Goal: Task Accomplishment & Management: Use online tool/utility

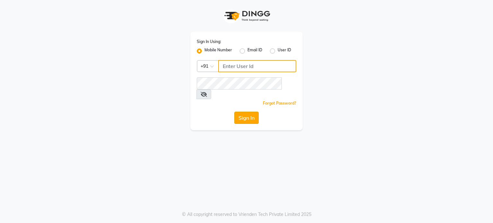
type input "9604315867"
click at [253, 112] on button "Sign In" at bounding box center [246, 118] width 24 height 12
click at [253, 112] on div "Sign In" at bounding box center [246, 118] width 99 height 12
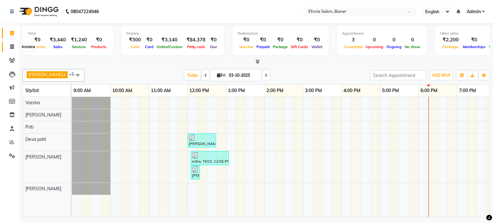
click at [12, 45] on icon at bounding box center [12, 46] width 4 height 5
select select "608"
select select "service"
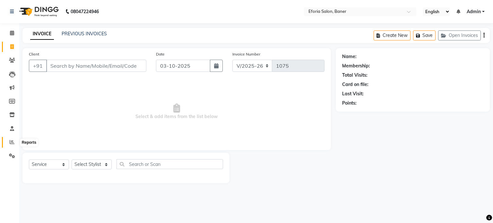
click at [13, 141] on icon at bounding box center [12, 142] width 5 height 5
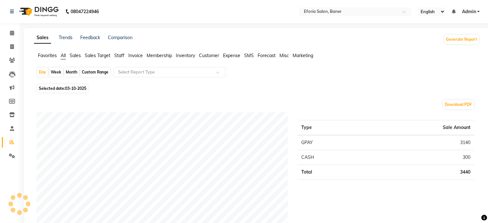
click at [58, 89] on span "Selected date: 03-10-2025" at bounding box center [62, 88] width 51 height 8
select select "10"
select select "2025"
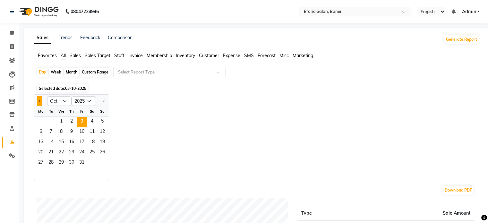
click at [39, 101] on span "Previous month" at bounding box center [39, 100] width 2 height 2
select select "9"
click at [38, 120] on span "1" at bounding box center [41, 122] width 10 height 10
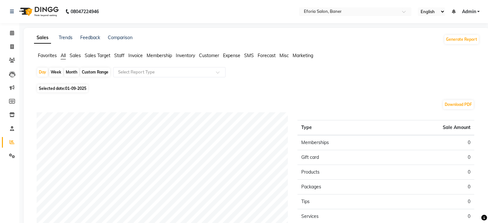
click at [71, 71] on div "Month" at bounding box center [71, 72] width 15 height 9
select select "9"
select select "2025"
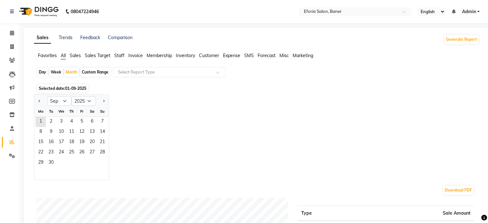
drag, startPoint x: 45, startPoint y: 117, endPoint x: 81, endPoint y: 185, distance: 77.0
click at [470, 41] on button "Generate Report" at bounding box center [461, 39] width 34 height 9
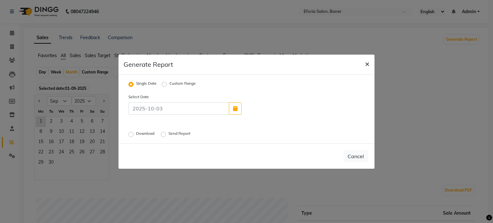
click at [368, 62] on span "×" at bounding box center [367, 64] width 4 height 10
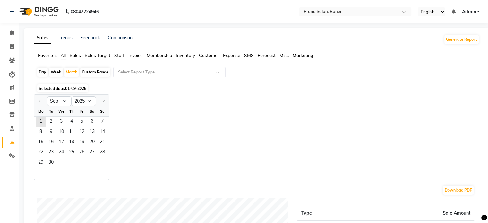
click at [383, 159] on div "Jan Feb Mar Apr May Jun [DATE] Aug Sep Oct Nov [DATE] 2016 2017 2018 2019 2020 …" at bounding box center [256, 137] width 445 height 86
click at [36, 124] on span "1" at bounding box center [41, 122] width 10 height 10
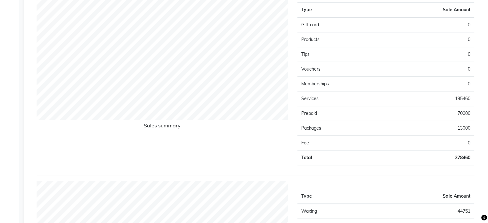
scroll to position [415, 0]
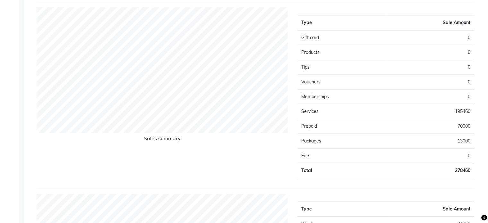
click at [464, 192] on div "Payment mode Type Sale Amount GPAY 166489 CASH 29320 PREPAID 0 PACKAGE 0 CARD 7…" at bounding box center [256, 159] width 438 height 923
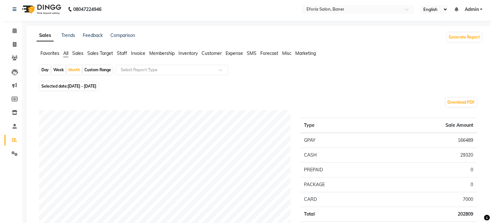
scroll to position [0, 0]
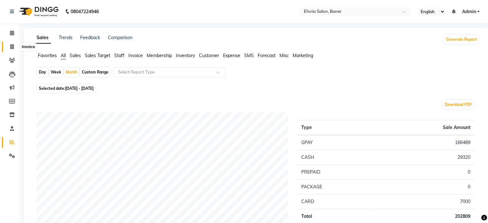
click at [13, 43] on span at bounding box center [11, 46] width 11 height 7
select select "service"
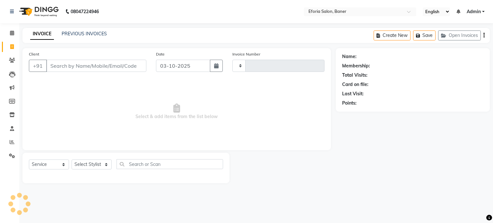
type input "1075"
select select "608"
